Goal: Task Accomplishment & Management: Use online tool/utility

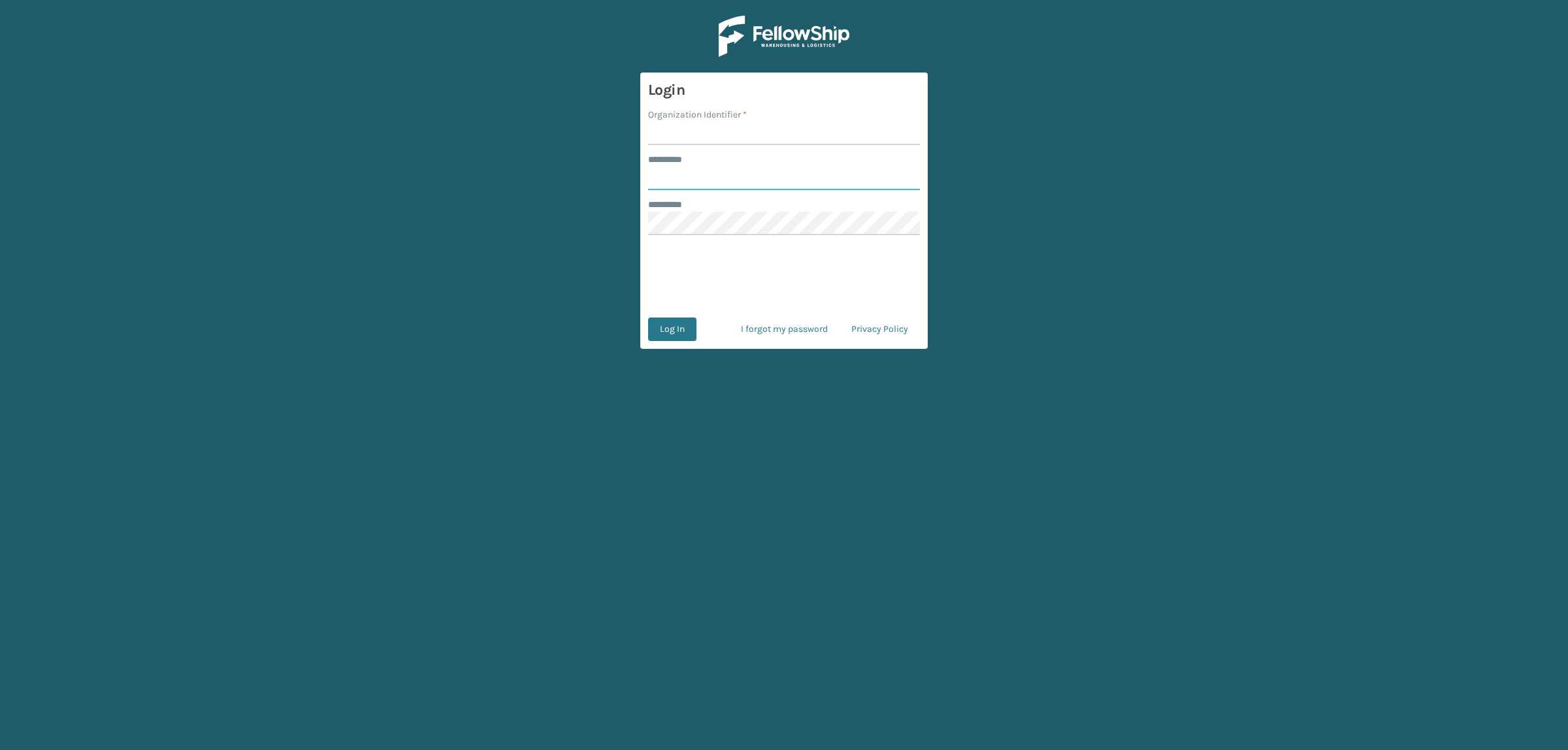
type input "**********"
click at [685, 145] on form "**********" at bounding box center [784, 210] width 288 height 277
click at [694, 134] on input "Organization Identifier *" at bounding box center [784, 133] width 272 height 24
type input "superadminorganization"
click at [662, 331] on button "Log In" at bounding box center [672, 330] width 49 height 24
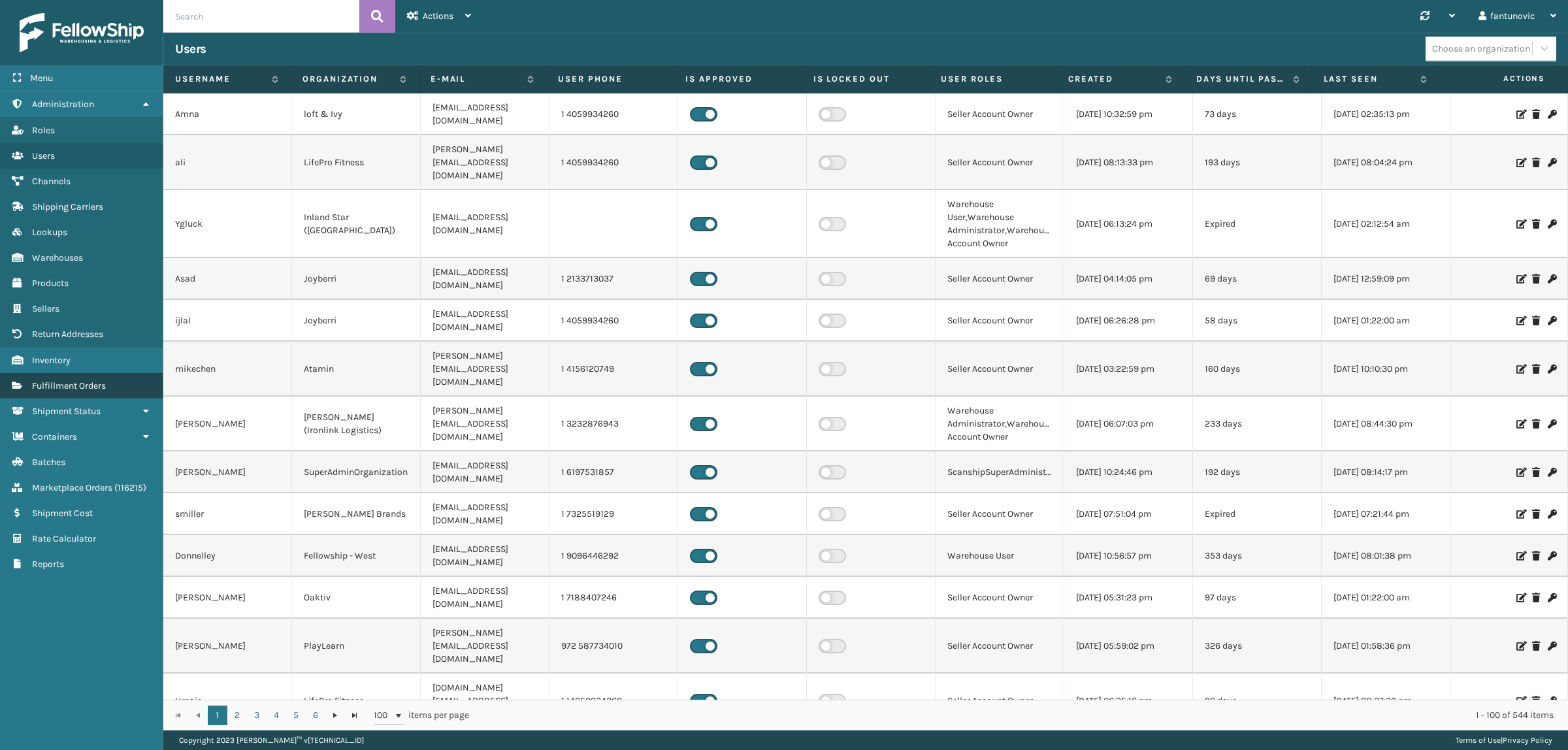
click at [87, 381] on span "Fulfillment Orders" at bounding box center [69, 386] width 74 height 11
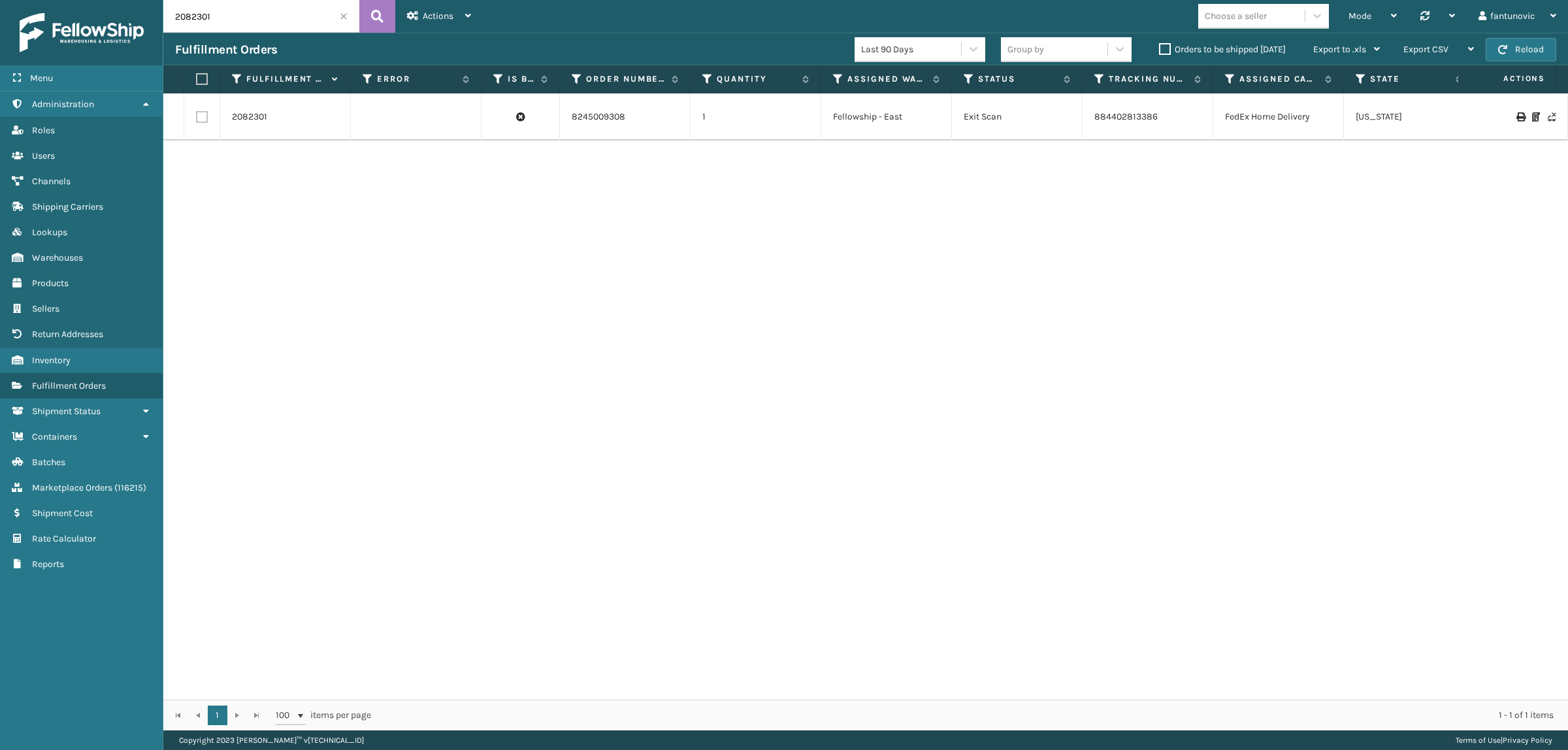
click at [345, 18] on span at bounding box center [344, 17] width 8 height 8
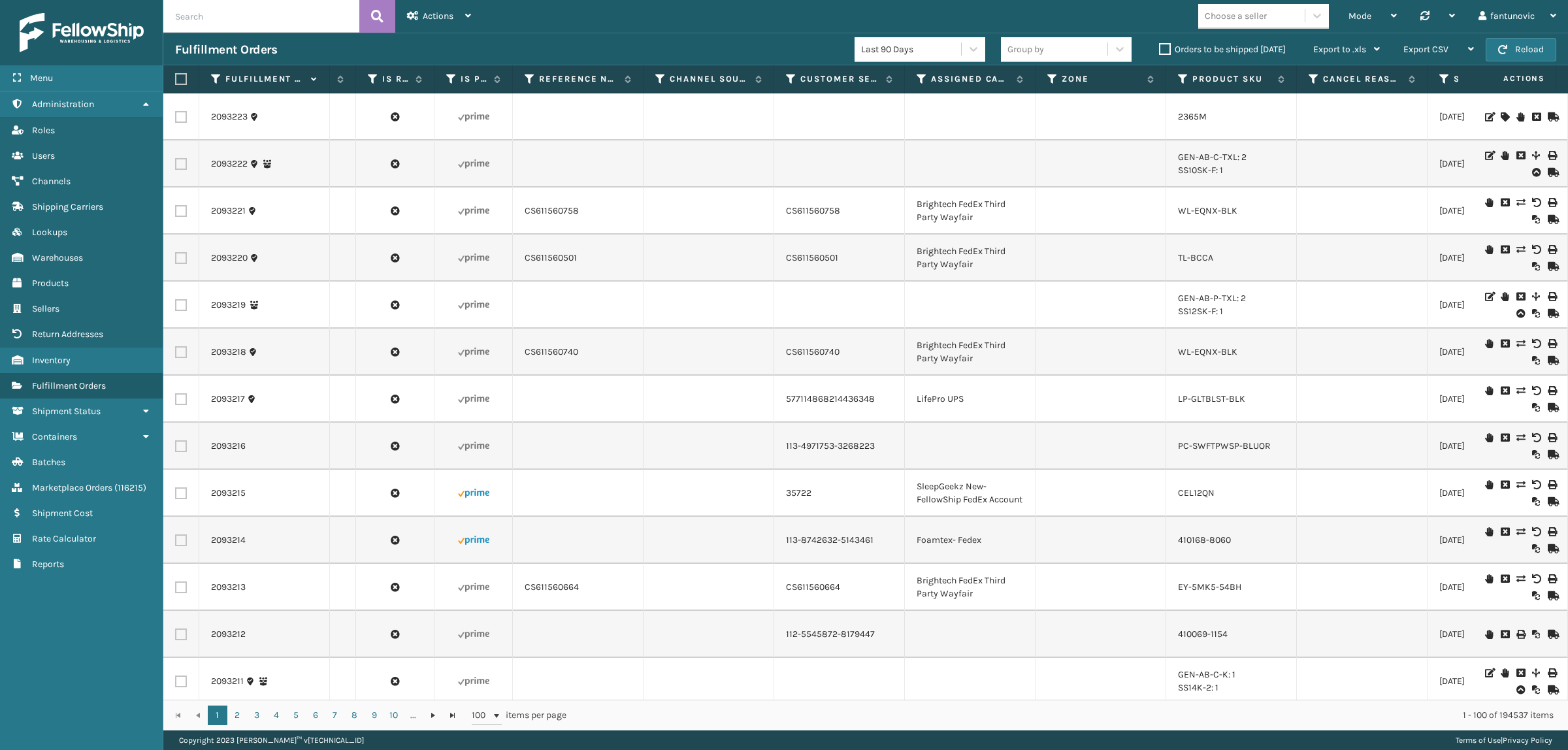
scroll to position [0, 3441]
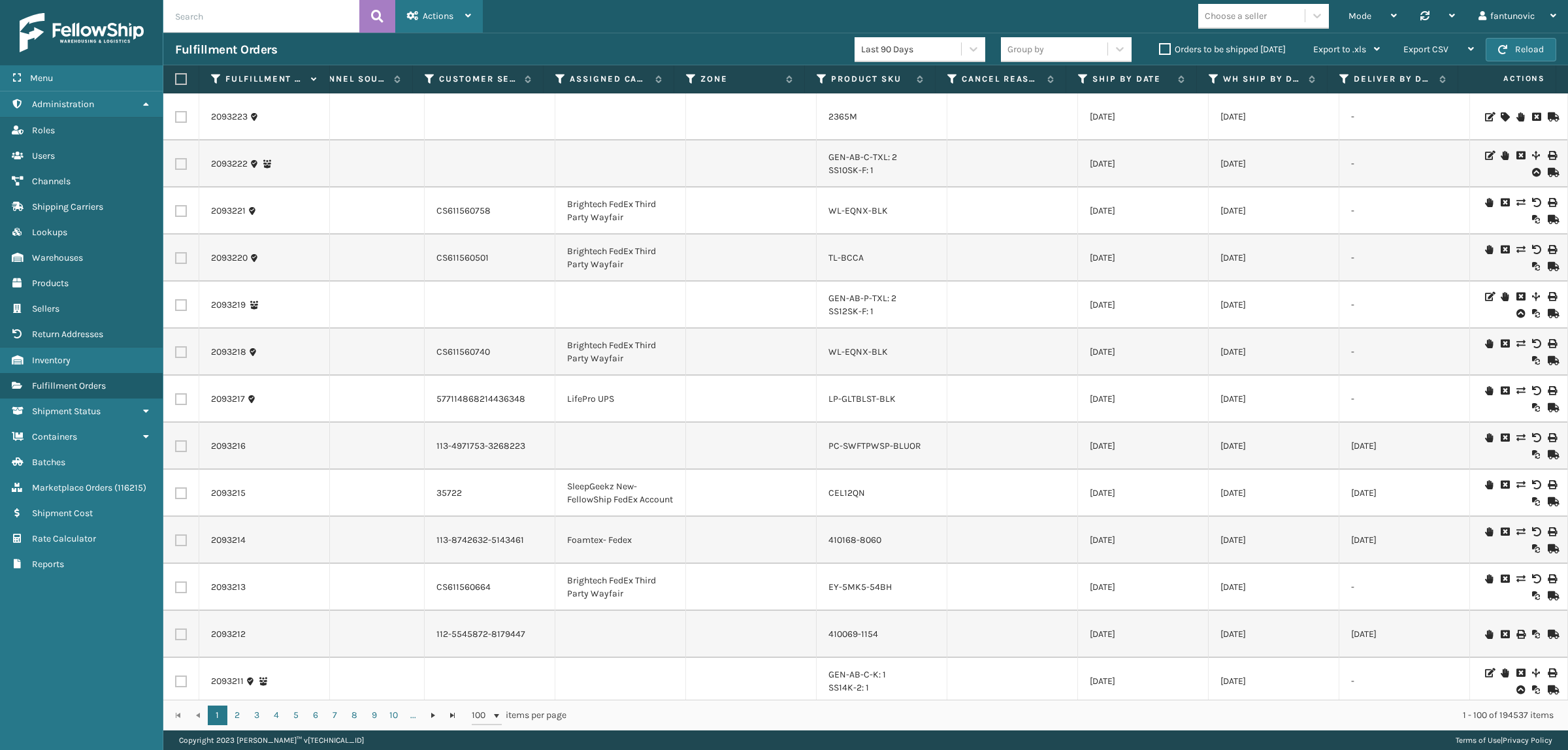
click at [449, 19] on span "Actions" at bounding box center [437, 16] width 30 height 11
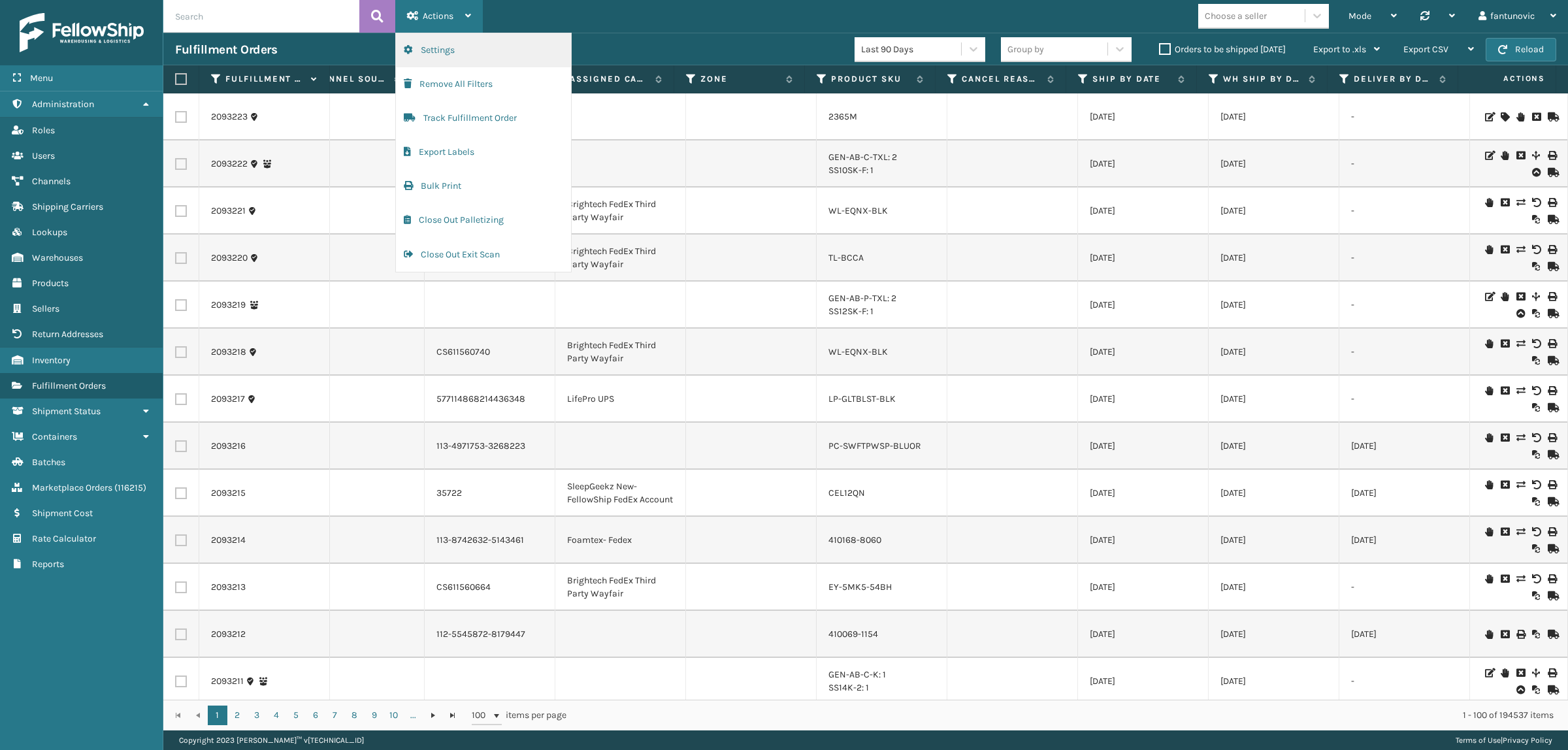
click at [485, 56] on button "Settings" at bounding box center [483, 50] width 176 height 34
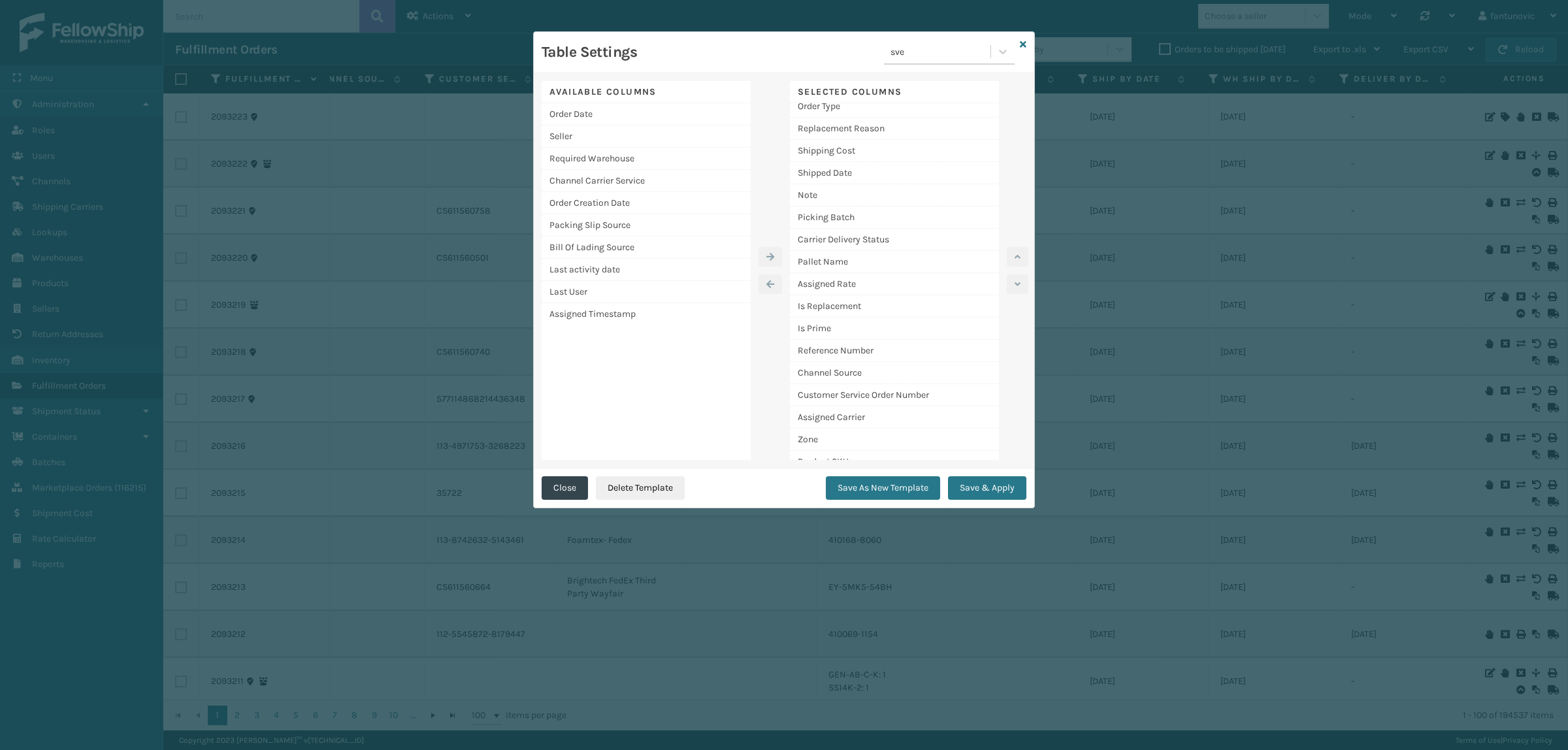
scroll to position [448, 0]
click at [1028, 40] on div "Table Settings sve" at bounding box center [784, 52] width 501 height 41
click at [1023, 43] on icon at bounding box center [1023, 44] width 6 height 9
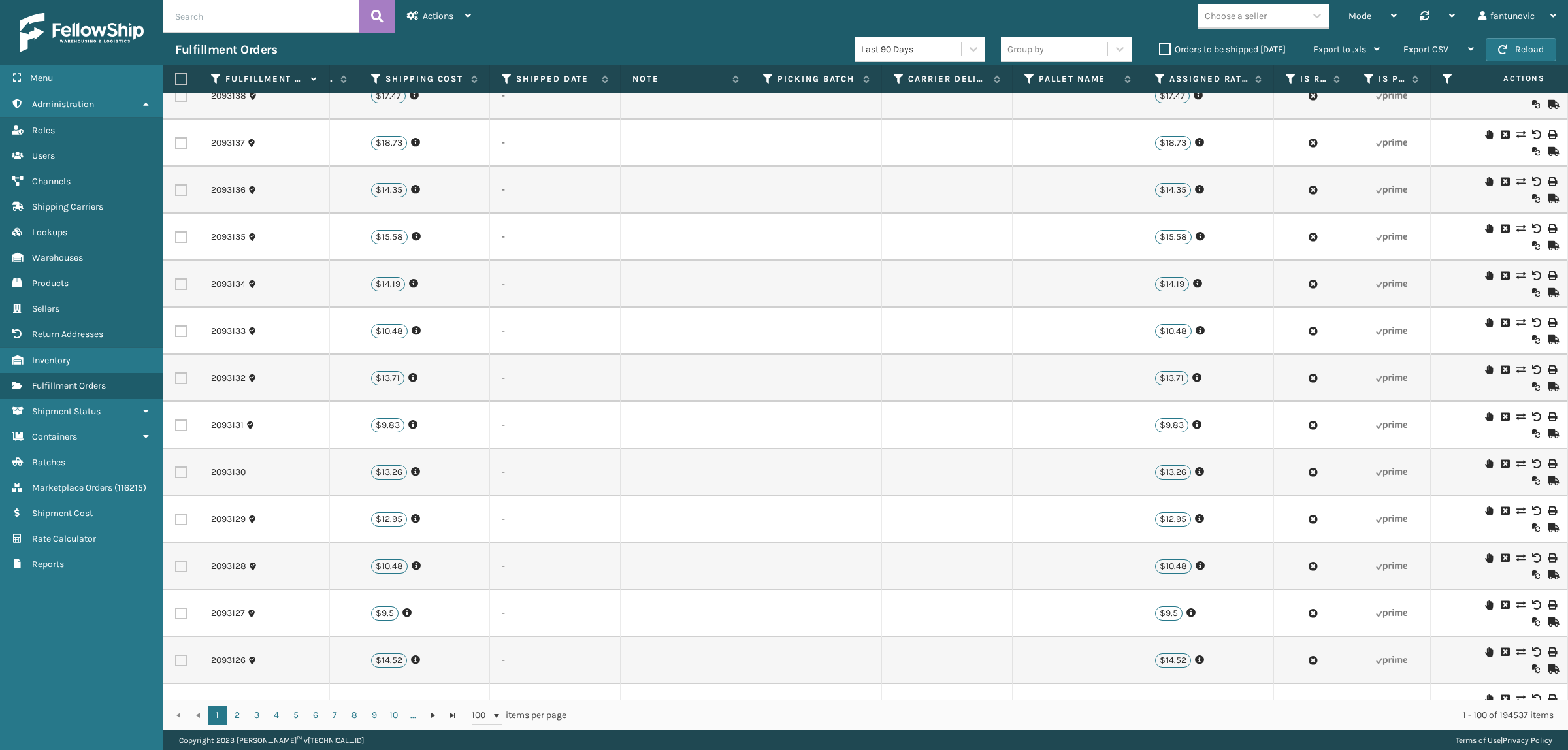
scroll to position [4141, 2161]
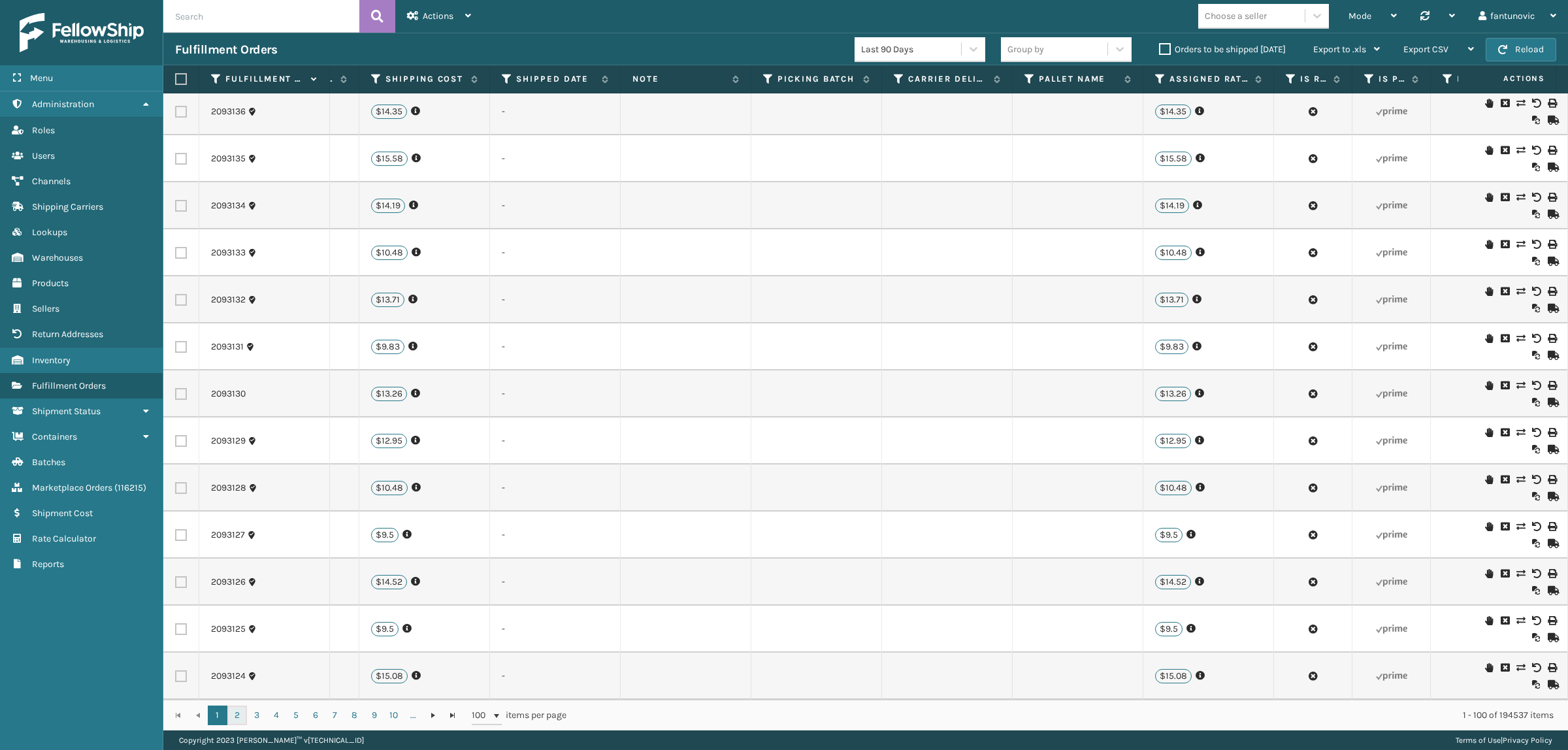
click at [242, 710] on link "2" at bounding box center [236, 715] width 19 height 19
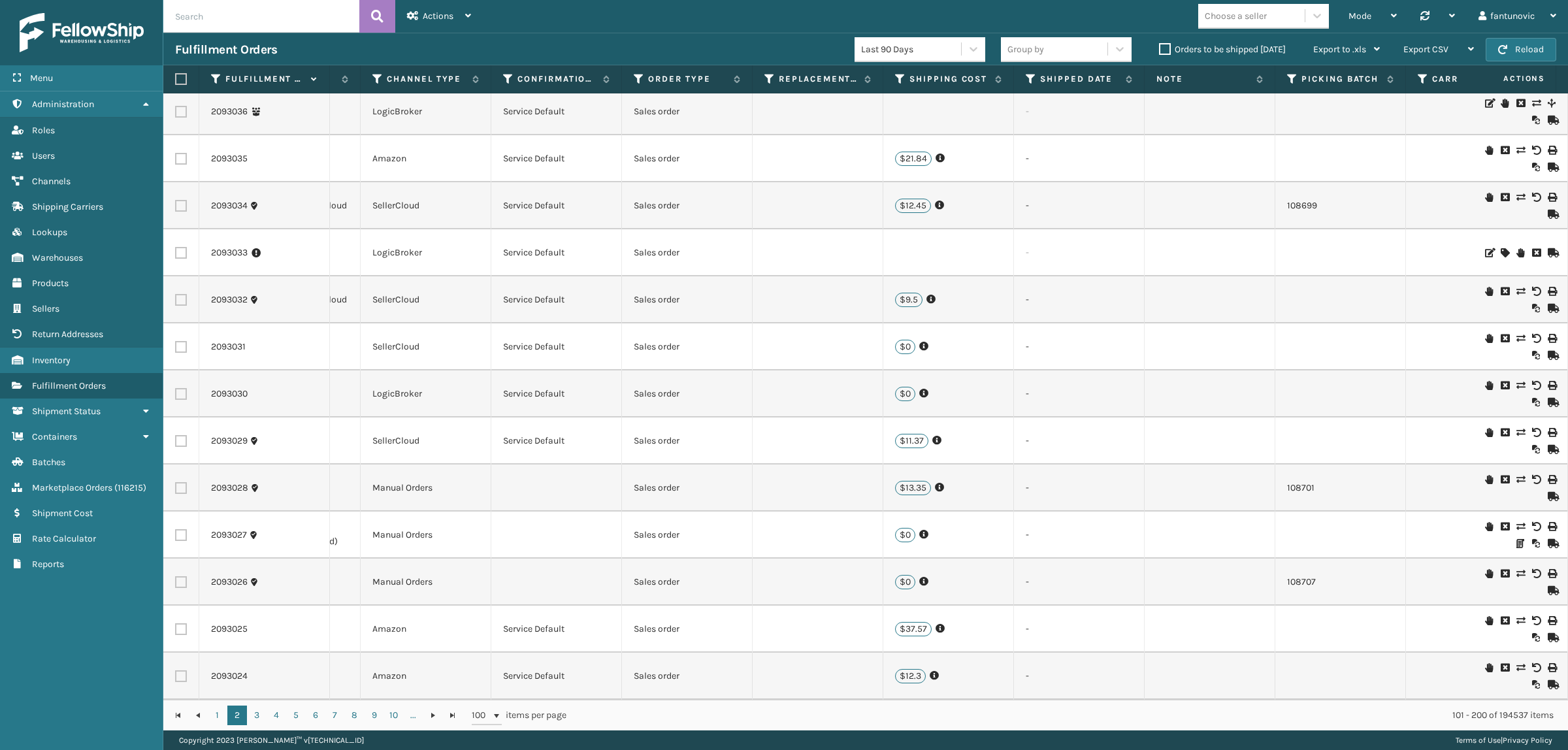
click at [827, 17] on div "Mode Regular Mode Picking Mode Labeling Mode Palletizing Mode Exit Scan Mode Ch…" at bounding box center [1025, 17] width 1085 height 33
